Goal: Task Accomplishment & Management: Use online tool/utility

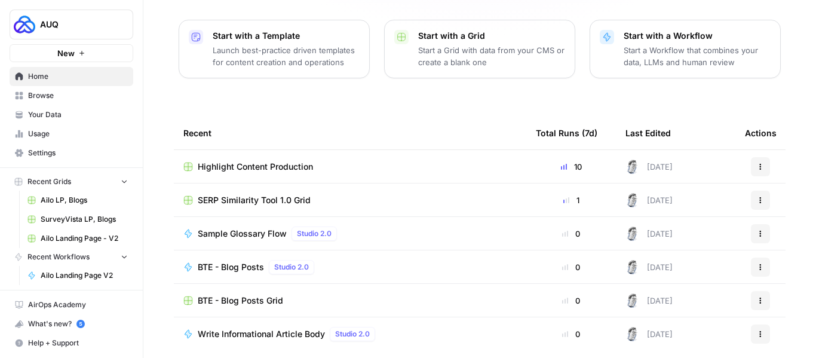
scroll to position [192, 0]
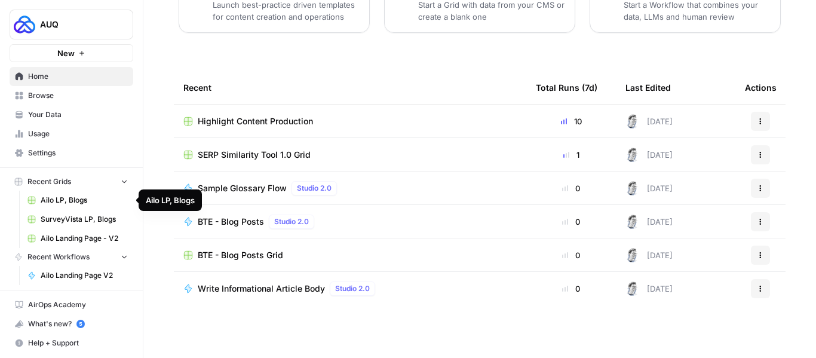
click at [60, 197] on span "Ailo LP, Blogs" at bounding box center [84, 200] width 87 height 11
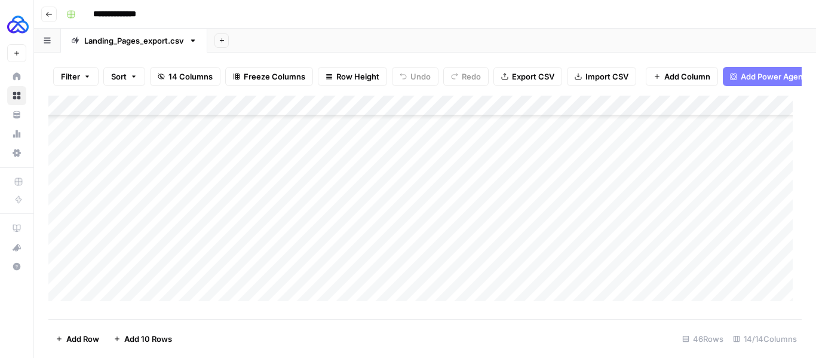
scroll to position [768, 0]
click at [111, 302] on div "Add Column" at bounding box center [424, 203] width 753 height 214
type textarea "*******"
type textarea "**********"
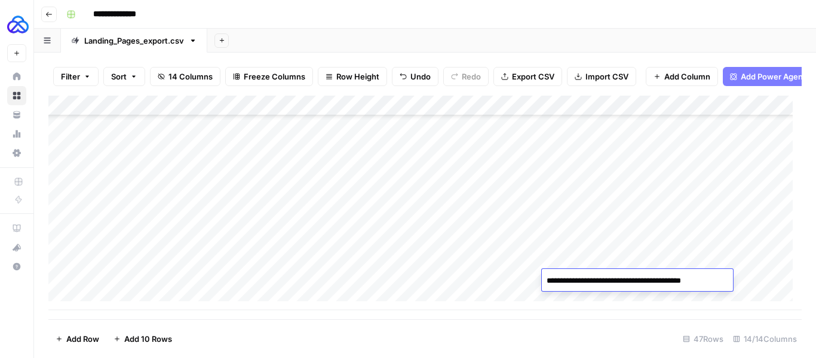
type textarea "**********"
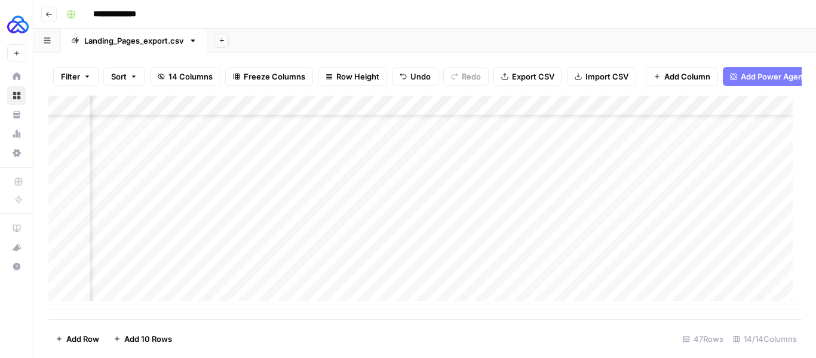
scroll to position [788, 91]
click at [602, 280] on div "Add Column" at bounding box center [424, 203] width 753 height 214
click at [602, 280] on textarea at bounding box center [675, 280] width 235 height 17
type textarea "**********"
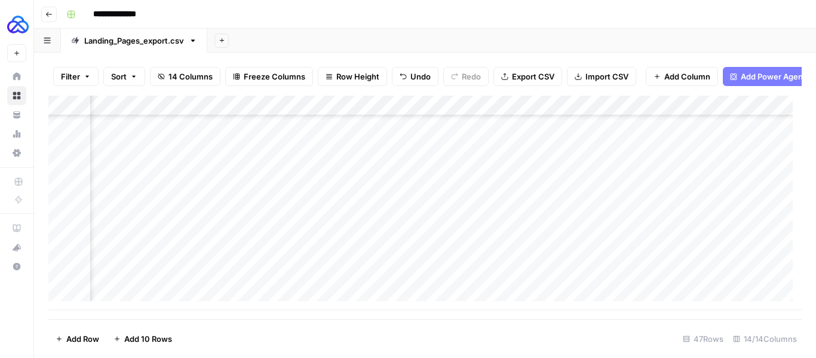
click at [416, 275] on div "Add Column" at bounding box center [424, 203] width 753 height 214
click at [550, 278] on div "Add Column" at bounding box center [424, 203] width 753 height 214
click at [637, 274] on div "Add Column" at bounding box center [424, 203] width 753 height 214
click at [621, 281] on div "Add Column" at bounding box center [424, 203] width 753 height 214
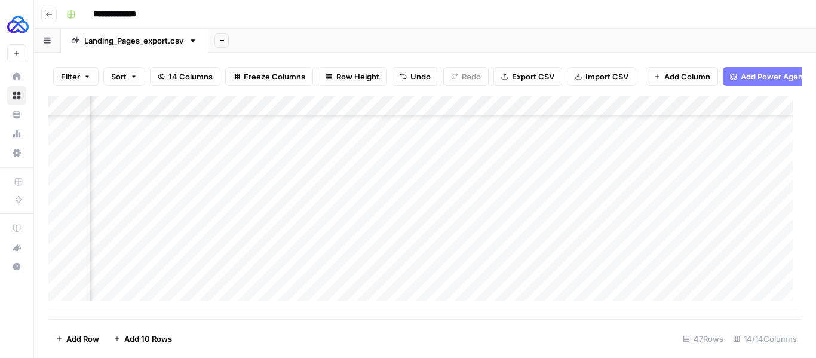
scroll to position [788, 658]
click at [609, 260] on div "Add Column" at bounding box center [424, 203] width 753 height 214
drag, startPoint x: 752, startPoint y: 270, endPoint x: 729, endPoint y: 287, distance: 28.7
click at [729, 287] on div "Add Column" at bounding box center [424, 203] width 753 height 214
drag, startPoint x: 751, startPoint y: 268, endPoint x: 726, endPoint y: 293, distance: 34.6
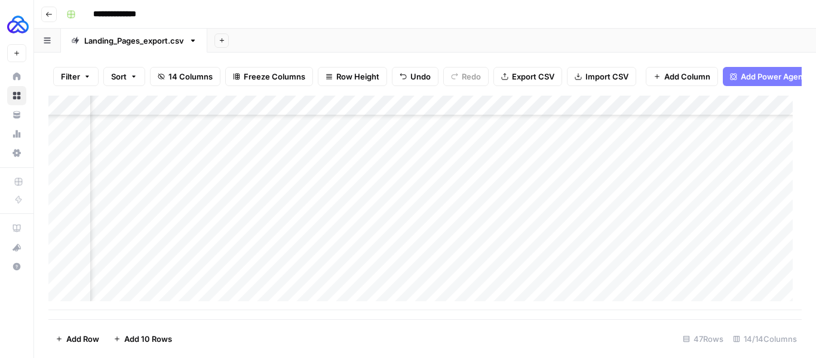
click at [726, 293] on div "Add Column" at bounding box center [424, 203] width 753 height 214
click at [705, 264] on div "Add Column" at bounding box center [424, 203] width 753 height 214
drag, startPoint x: 724, startPoint y: 269, endPoint x: 721, endPoint y: 283, distance: 14.5
click at [721, 283] on div "Add Column" at bounding box center [424, 203] width 753 height 214
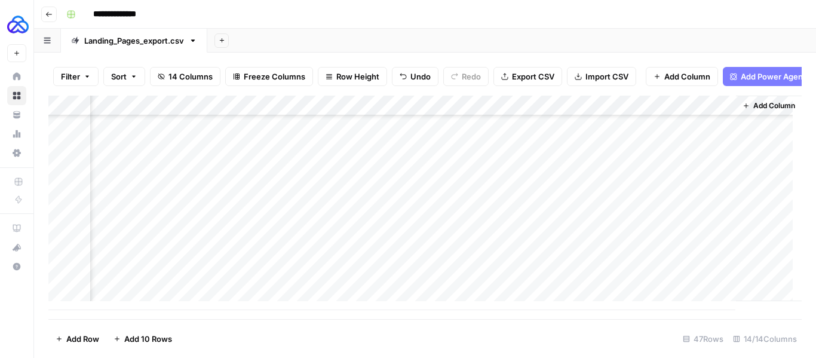
click at [456, 278] on div "Add Column" at bounding box center [424, 203] width 753 height 214
drag, startPoint x: 176, startPoint y: 284, endPoint x: 234, endPoint y: 282, distance: 58.5
click at [234, 282] on div "Add Column" at bounding box center [424, 203] width 753 height 214
drag, startPoint x: 303, startPoint y: 288, endPoint x: 300, endPoint y: 308, distance: 20.6
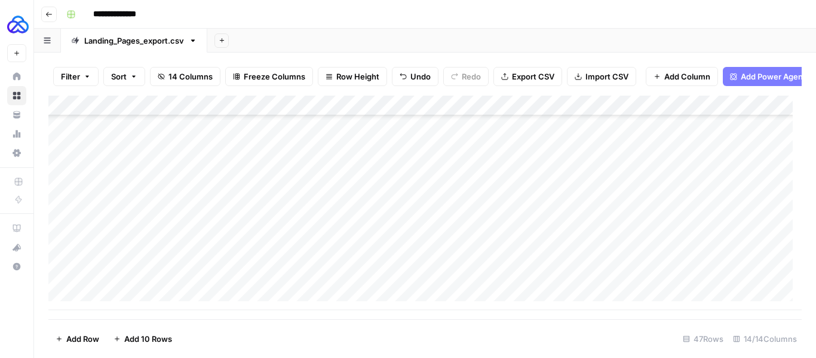
click at [300, 308] on div "Add Column" at bounding box center [424, 203] width 753 height 214
drag, startPoint x: 306, startPoint y: 289, endPoint x: 299, endPoint y: 302, distance: 14.2
click at [299, 302] on div "Add Column" at bounding box center [424, 203] width 753 height 214
click at [183, 280] on div "Add Column" at bounding box center [424, 203] width 753 height 214
click at [166, 302] on div "Add Column" at bounding box center [424, 203] width 753 height 214
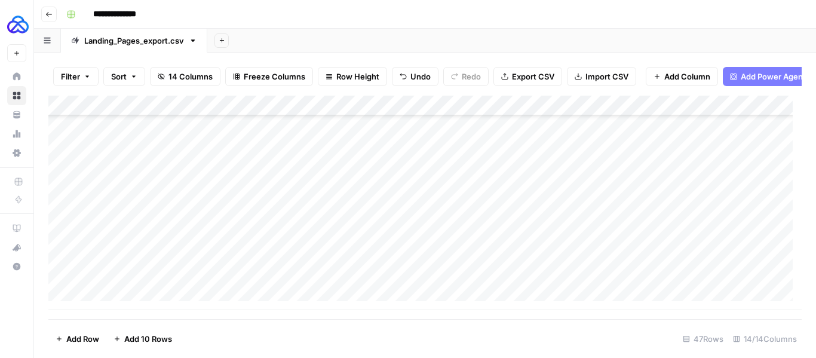
scroll to position [809, 0]
click at [182, 261] on div "Add Column" at bounding box center [424, 203] width 753 height 214
click at [246, 259] on div "Add Column" at bounding box center [424, 203] width 753 height 214
drag, startPoint x: 304, startPoint y: 268, endPoint x: 302, endPoint y: 279, distance: 11.0
click at [302, 279] on div "Add Column" at bounding box center [424, 203] width 753 height 214
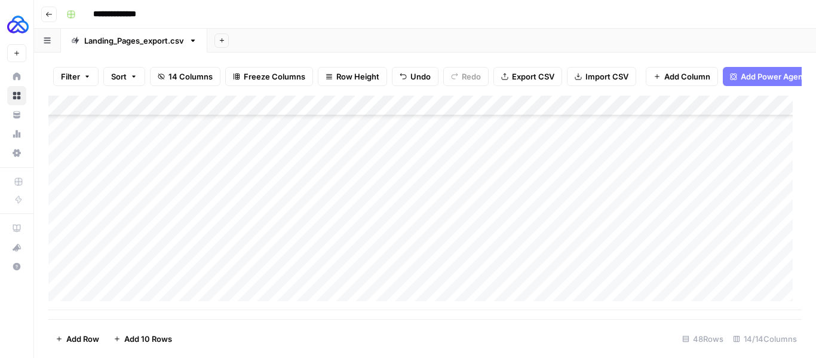
click at [335, 280] on div "Add Column" at bounding box center [424, 203] width 753 height 214
click at [341, 279] on div "Add Column" at bounding box center [424, 203] width 753 height 214
click at [341, 279] on textarea at bounding box center [424, 280] width 239 height 17
type textarea "**********"
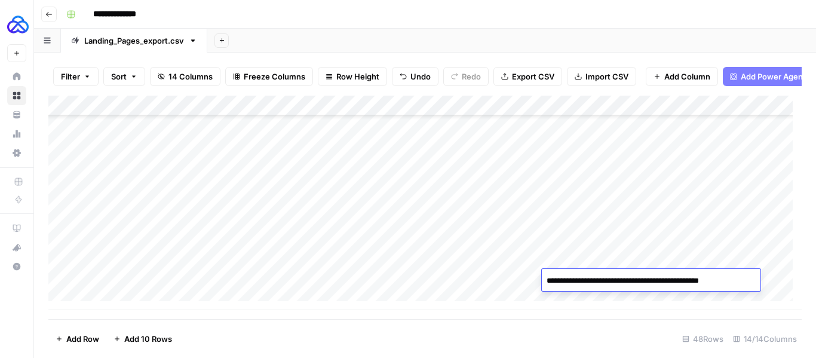
type textarea "**********"
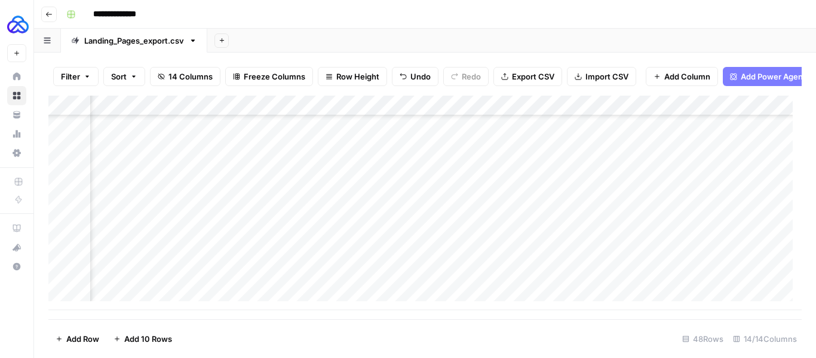
click at [617, 280] on div "Add Column" at bounding box center [424, 203] width 753 height 214
click at [617, 280] on textarea at bounding box center [675, 280] width 235 height 17
type textarea "**********"
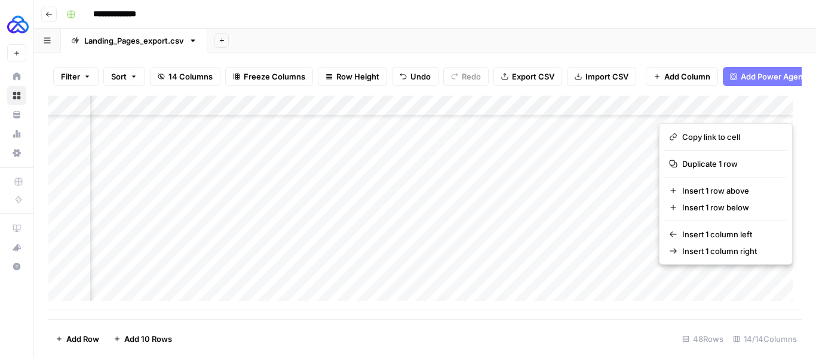
click at [661, 285] on div "Add Column" at bounding box center [424, 203] width 753 height 214
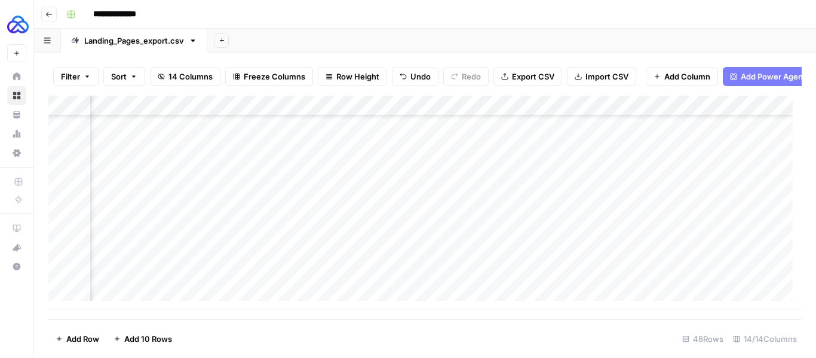
click at [709, 278] on div "Add Column" at bounding box center [424, 203] width 753 height 214
click at [666, 263] on div "Add Column" at bounding box center [424, 203] width 753 height 214
drag, startPoint x: 683, startPoint y: 268, endPoint x: 675, endPoint y: 281, distance: 15.6
click at [675, 281] on div "Add Column" at bounding box center [424, 203] width 753 height 214
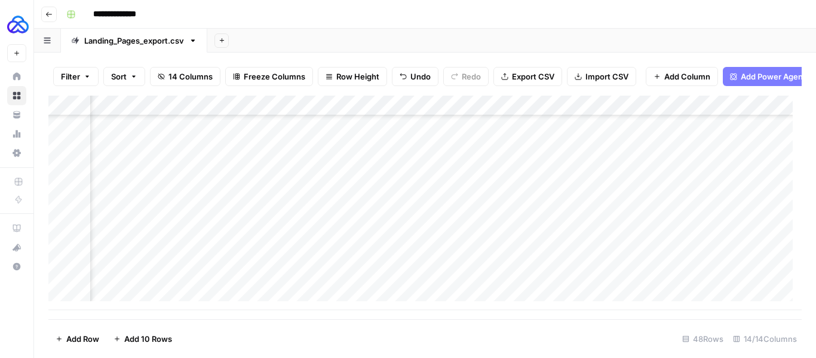
scroll to position [809, 1221]
click at [689, 259] on div "Add Column" at bounding box center [424, 203] width 753 height 214
drag, startPoint x: 723, startPoint y: 269, endPoint x: 707, endPoint y: 285, distance: 22.4
click at [707, 285] on div "Add Column" at bounding box center [424, 203] width 753 height 214
click at [454, 280] on div "Add Column" at bounding box center [424, 203] width 753 height 214
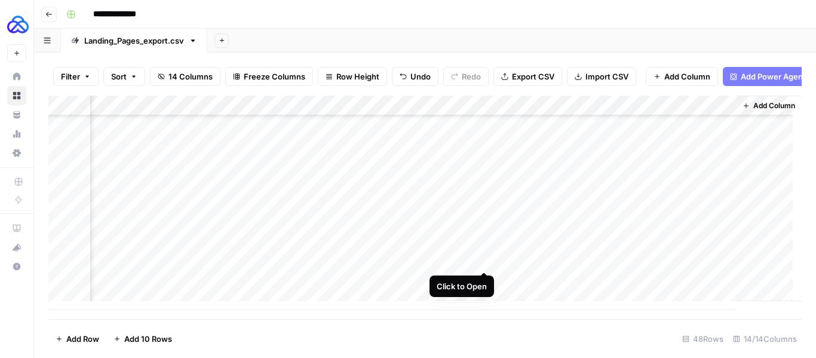
click at [484, 258] on div "Add Column" at bounding box center [424, 203] width 753 height 214
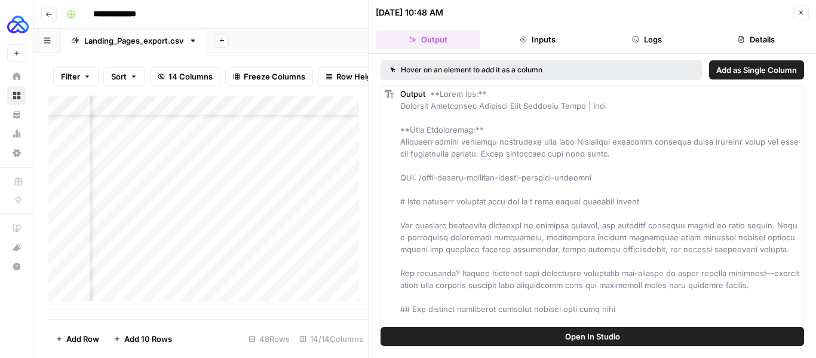
click at [649, 41] on button "Logs" at bounding box center [647, 39] width 105 height 19
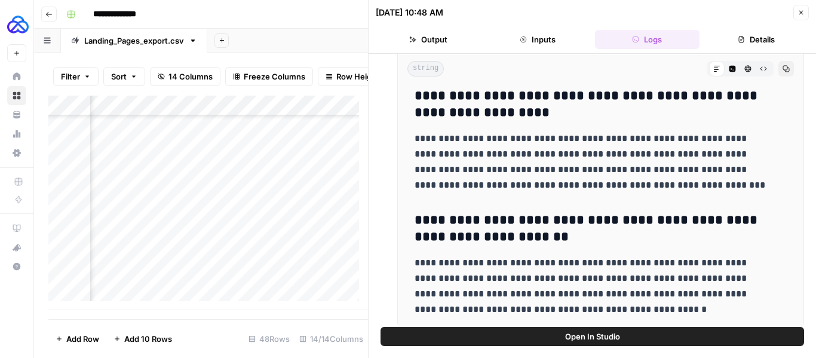
scroll to position [284, 0]
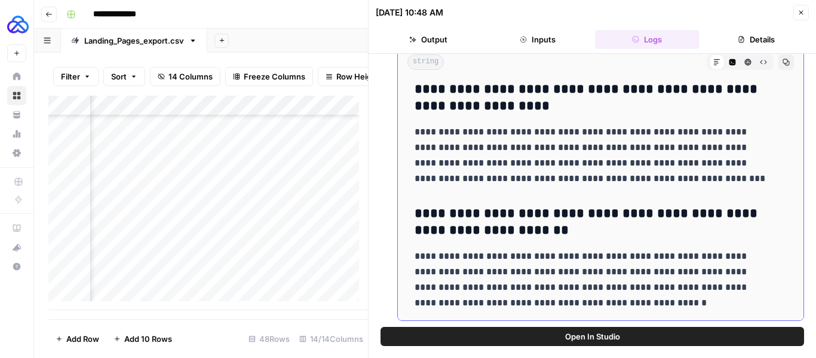
drag, startPoint x: 414, startPoint y: 172, endPoint x: 661, endPoint y: 297, distance: 276.7
copy div "**********"
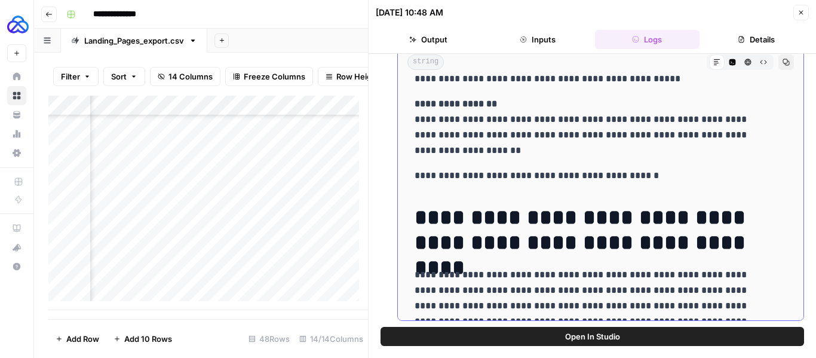
scroll to position [0, 0]
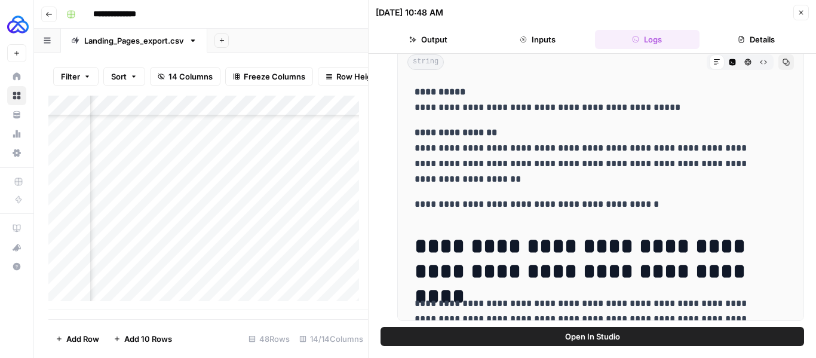
click at [804, 9] on icon "button" at bounding box center [800, 12] width 7 height 7
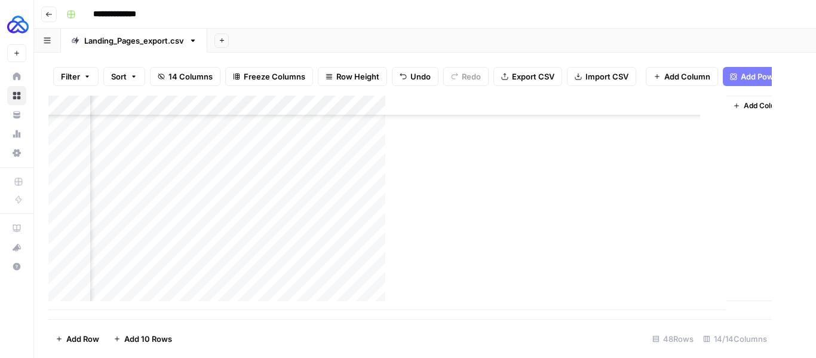
scroll to position [809, 1207]
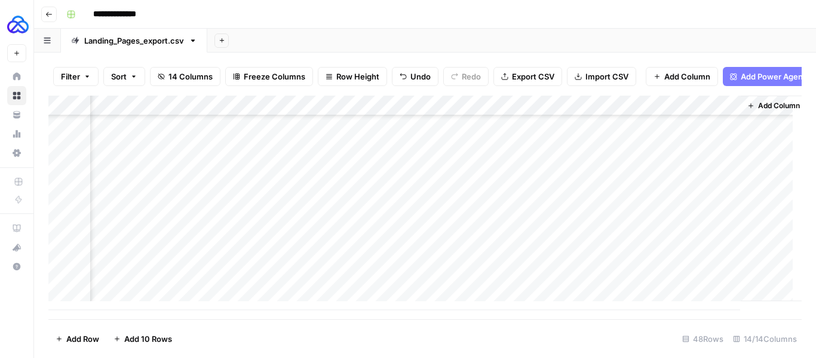
click at [497, 280] on div "Add Column" at bounding box center [424, 203] width 753 height 214
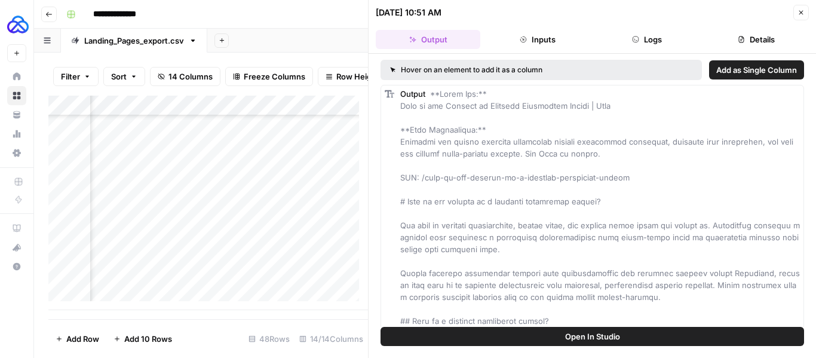
click at [645, 32] on button "Logs" at bounding box center [647, 39] width 105 height 19
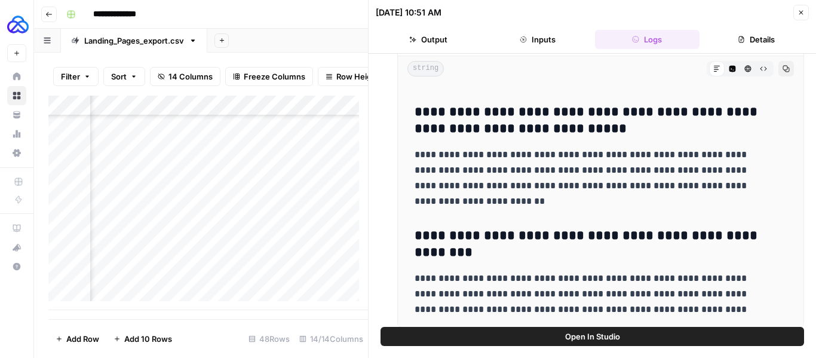
scroll to position [284, 0]
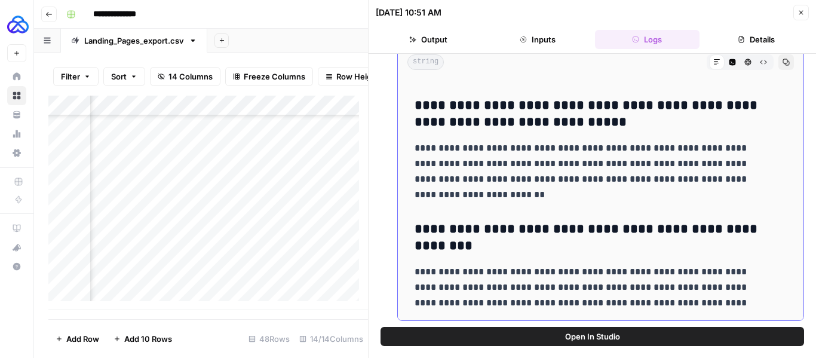
drag, startPoint x: 416, startPoint y: 131, endPoint x: 763, endPoint y: 320, distance: 395.2
copy div "**********"
